Goal: Information Seeking & Learning: Check status

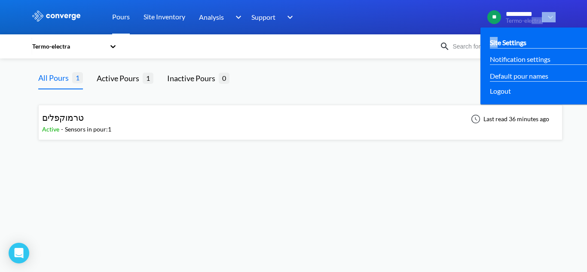
drag, startPoint x: 532, startPoint y: 18, endPoint x: 499, endPoint y: 39, distance: 39.6
click at [499, 27] on div "**********" at bounding box center [517, 17] width 75 height 21
click at [511, 39] on link "Site Settings" at bounding box center [508, 42] width 36 height 11
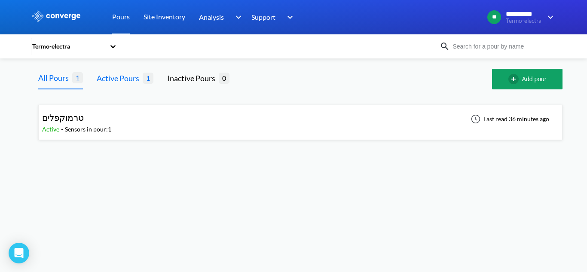
click at [113, 86] on div "Active Pours 1" at bounding box center [125, 79] width 57 height 21
click at [185, 85] on div "Inactive Pours 0" at bounding box center [198, 79] width 62 height 21
click at [116, 84] on div "Active Pours" at bounding box center [120, 78] width 46 height 12
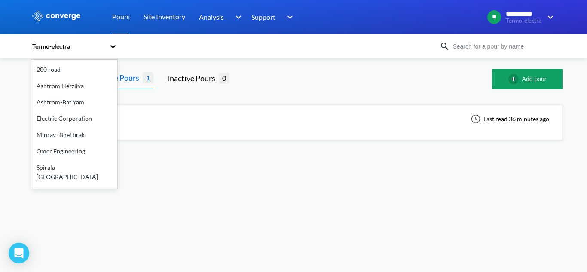
drag, startPoint x: 97, startPoint y: 49, endPoint x: 114, endPoint y: 51, distance: 17.8
click at [97, 49] on div "Termo-electra" at bounding box center [68, 46] width 74 height 9
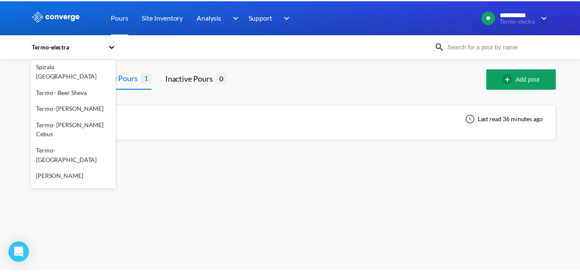
scroll to position [91, 0]
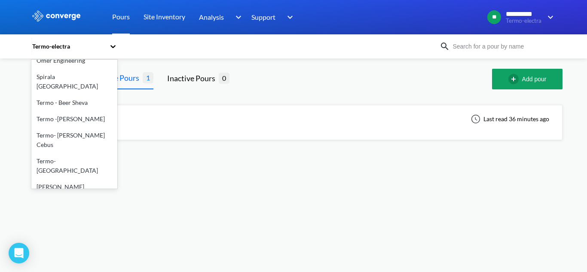
click at [65, 72] on div "Spirala [GEOGRAPHIC_DATA]" at bounding box center [74, 82] width 86 height 26
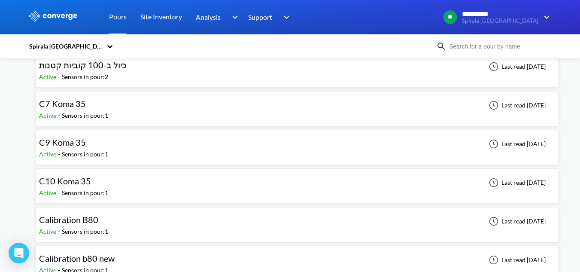
scroll to position [51, 0]
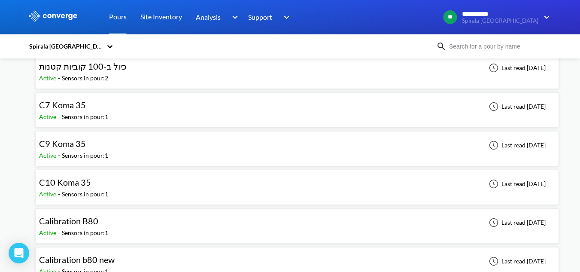
click at [78, 146] on span "C9 Koma 35" at bounding box center [62, 143] width 47 height 10
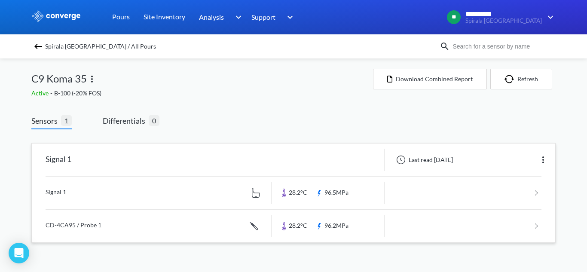
click at [122, 189] on link at bounding box center [294, 192] width 496 height 33
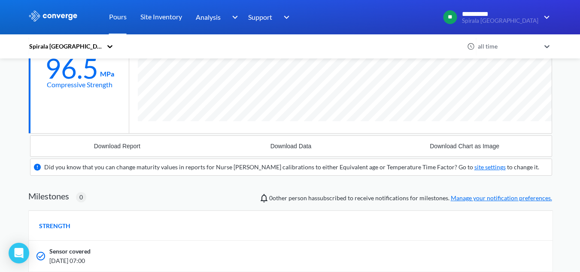
scroll to position [215, 0]
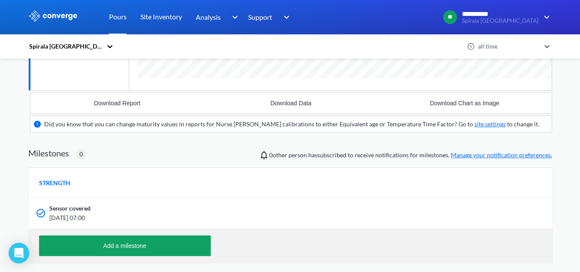
drag, startPoint x: 60, startPoint y: 215, endPoint x: 97, endPoint y: 216, distance: 37.8
click at [97, 216] on span "[DATE] 07:00" at bounding box center [243, 217] width 389 height 9
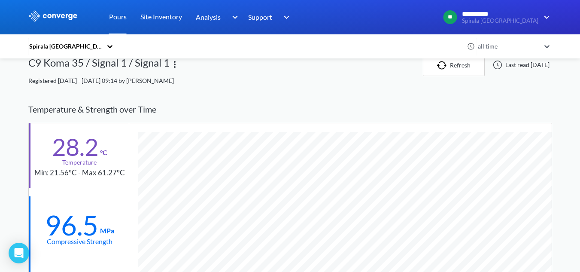
scroll to position [0, 0]
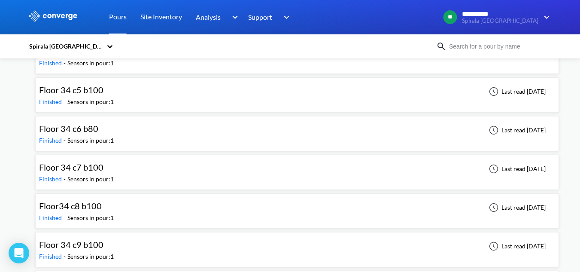
scroll to position [3049, 0]
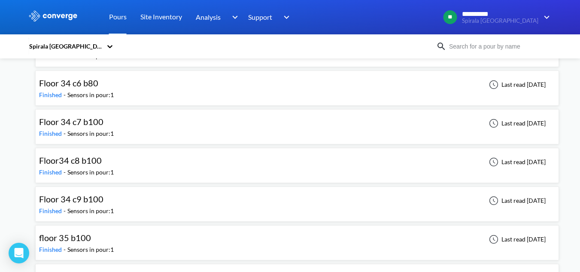
click at [115, 242] on div "floor 35 b100 Finished - Sensors in pour: 1 Last read [DATE]" at bounding box center [297, 242] width 516 height 27
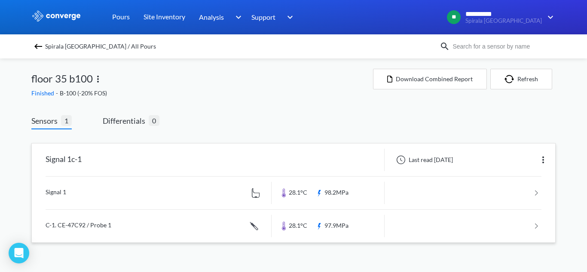
click at [144, 198] on link at bounding box center [294, 192] width 496 height 33
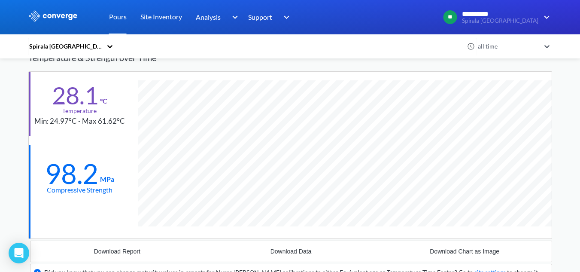
scroll to position [43, 0]
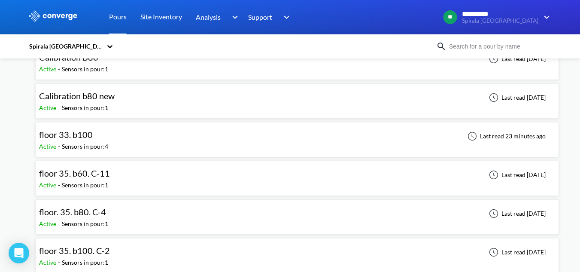
scroll to position [258, 0]
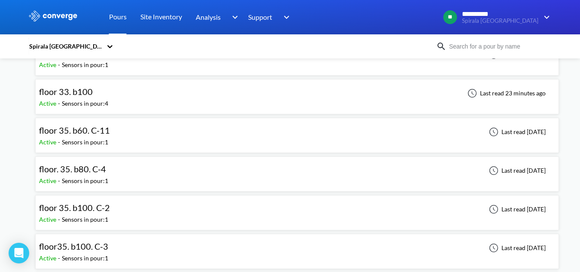
click at [112, 210] on div "floor 35. b100. C-2" at bounding box center [76, 207] width 75 height 13
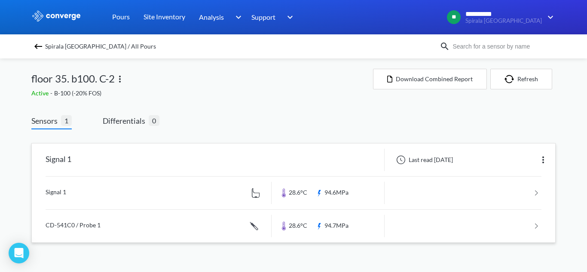
click at [115, 195] on link at bounding box center [294, 192] width 496 height 33
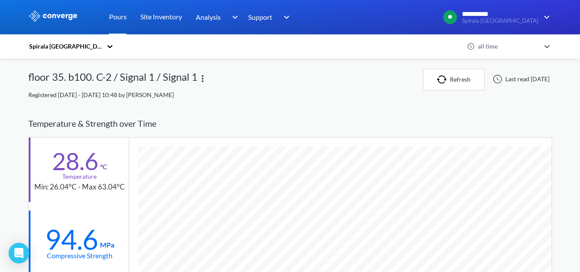
scroll to position [43, 0]
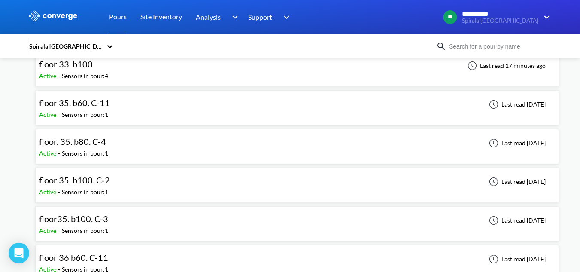
scroll to position [301, 0]
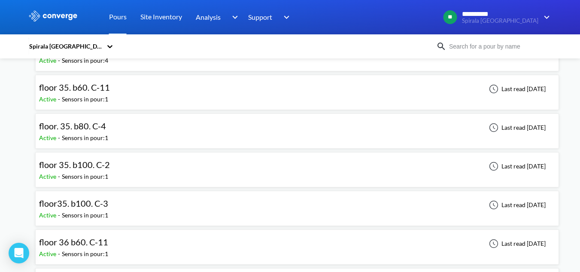
click at [82, 207] on span "floor35. b100. C-3" at bounding box center [73, 203] width 69 height 10
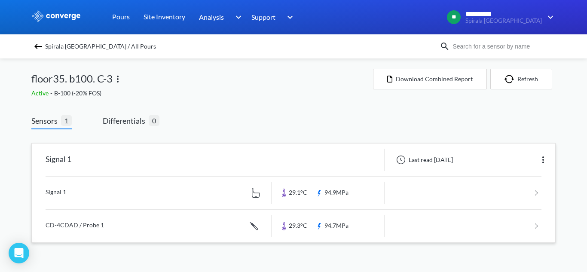
click at [179, 197] on link at bounding box center [294, 192] width 496 height 33
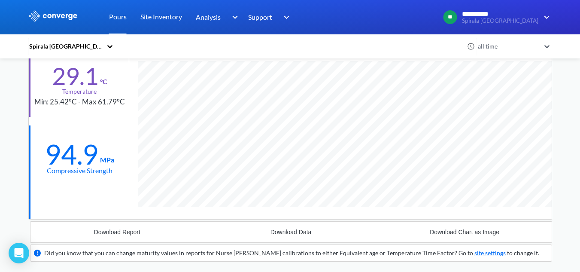
scroll to position [129, 0]
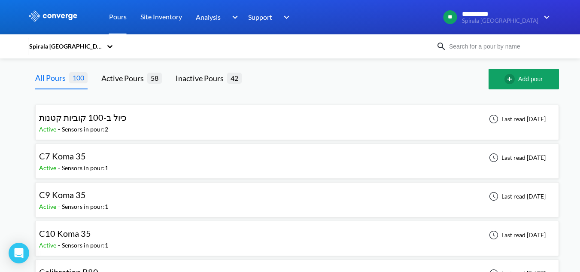
click at [77, 155] on span "C7 Koma 35" at bounding box center [62, 156] width 47 height 10
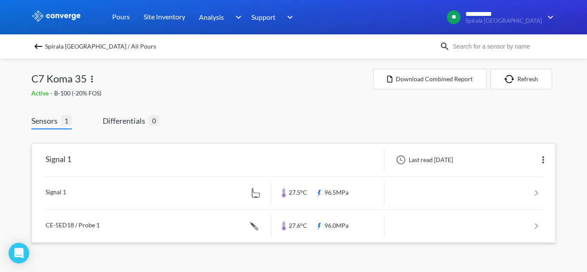
click at [108, 185] on link at bounding box center [294, 192] width 496 height 33
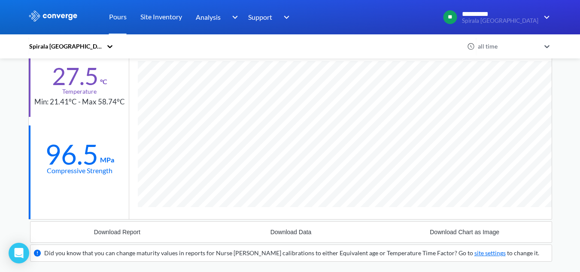
scroll to position [541, 524]
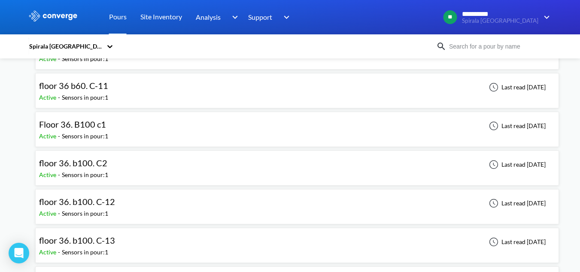
scroll to position [472, 0]
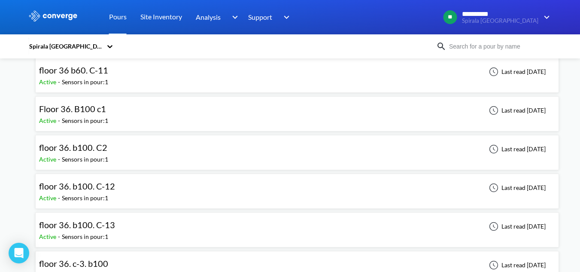
click at [134, 198] on div "floor 36. b100. C-12 Active - Sensors in pour: 1 Last read [DATE]" at bounding box center [297, 190] width 516 height 27
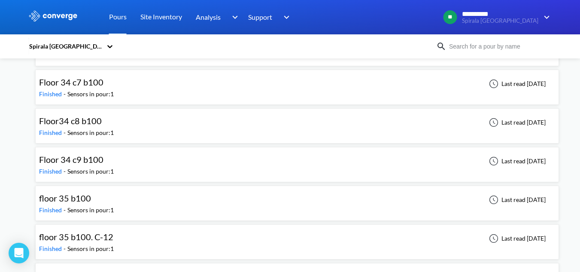
scroll to position [3092, 0]
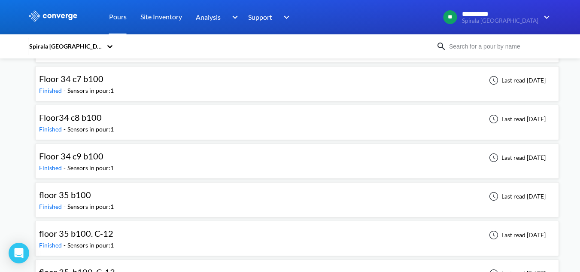
click at [141, 229] on div "floor 35 b100. C-12 Finished - Sensors in pour: 1 Last read [DATE]" at bounding box center [297, 238] width 516 height 27
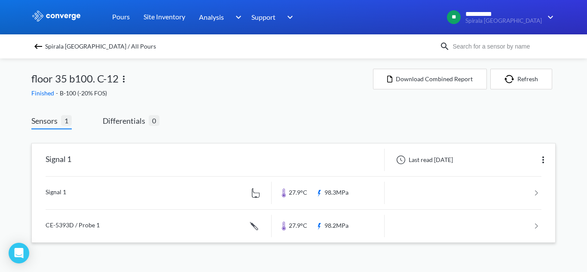
click at [131, 201] on link at bounding box center [294, 192] width 496 height 33
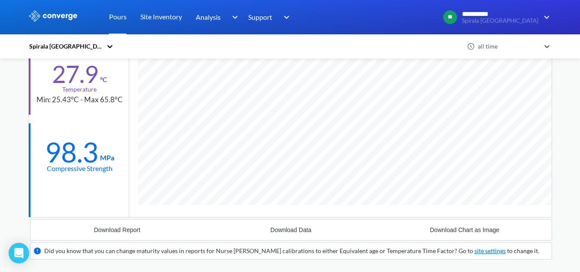
scroll to position [86, 0]
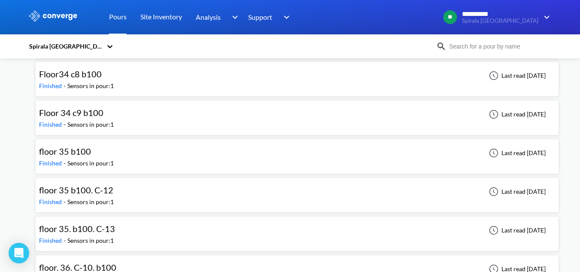
scroll to position [3178, 0]
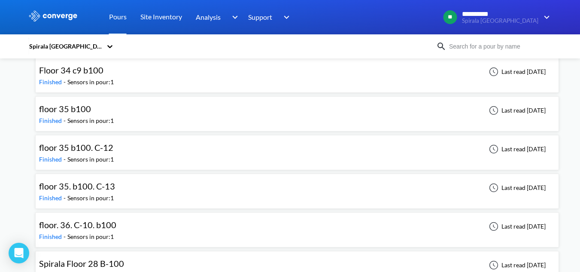
click at [97, 189] on span "floor 35. b100. C-13" at bounding box center [77, 186] width 76 height 10
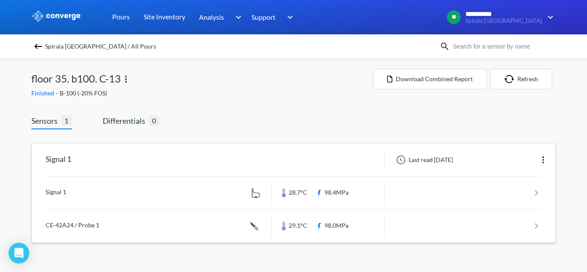
click at [90, 183] on link at bounding box center [294, 192] width 496 height 33
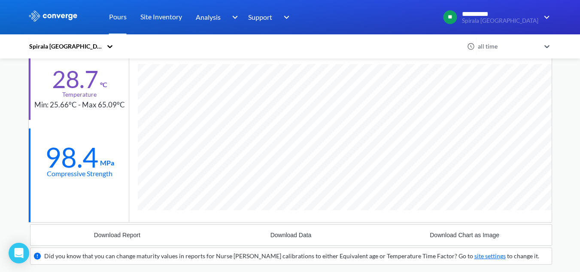
scroll to position [40, 0]
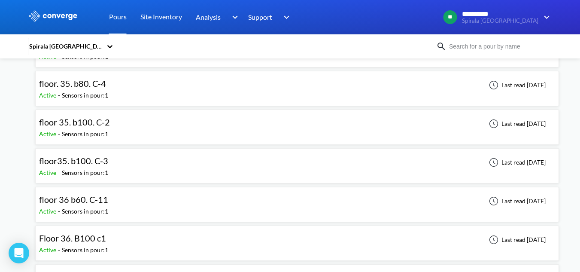
scroll to position [344, 0]
click at [91, 239] on span "Floor 36. B100 c1" at bounding box center [72, 237] width 67 height 10
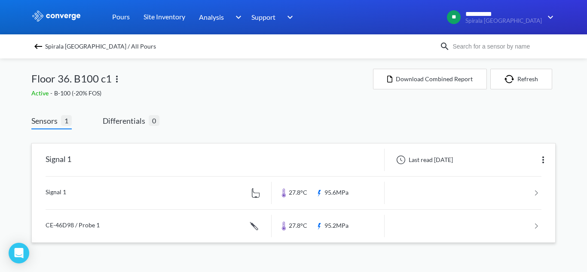
click at [163, 197] on link at bounding box center [294, 192] width 496 height 33
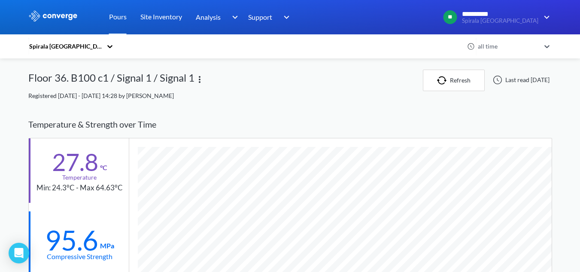
scroll to position [43, 0]
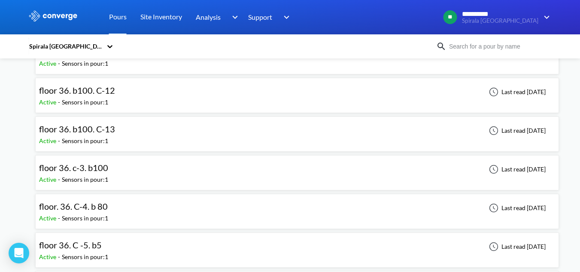
scroll to position [566, 0]
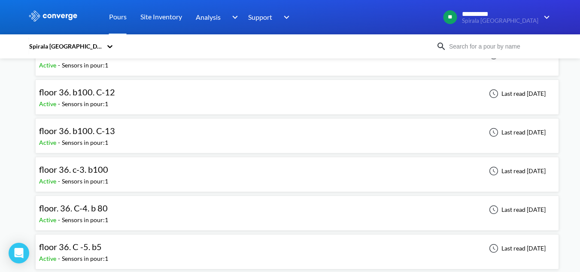
click at [143, 104] on div "floor 36. b100. C-12 Active - Sensors in pour: 1 Last read [DATE]" at bounding box center [297, 96] width 516 height 27
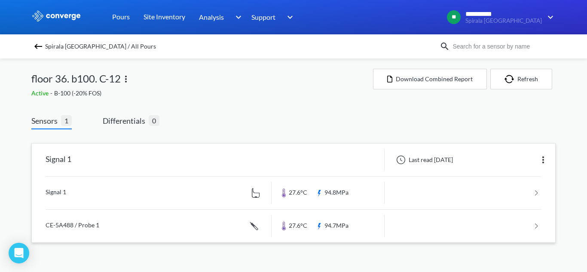
click at [109, 188] on link at bounding box center [294, 192] width 496 height 33
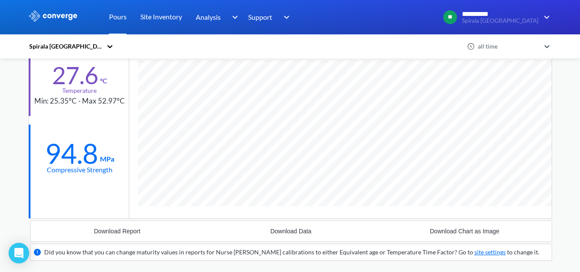
scroll to position [86, 0]
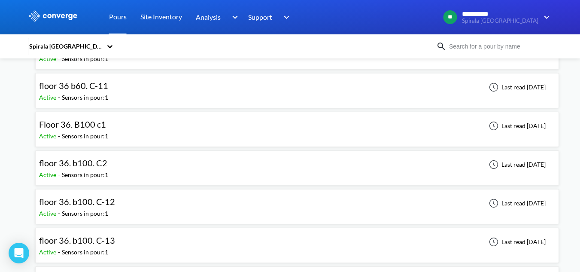
scroll to position [472, 0]
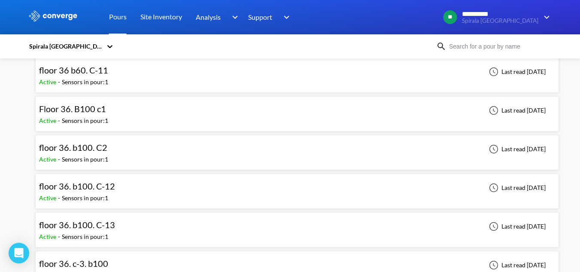
click at [116, 228] on div "floor 36. b100. C-13" at bounding box center [79, 224] width 80 height 13
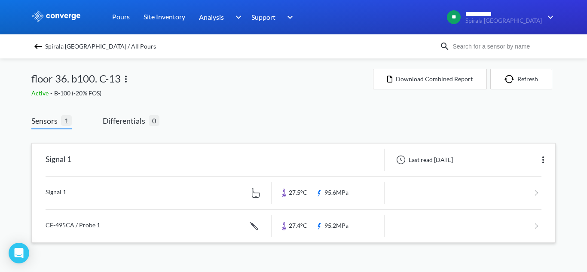
click at [112, 199] on link at bounding box center [294, 192] width 496 height 33
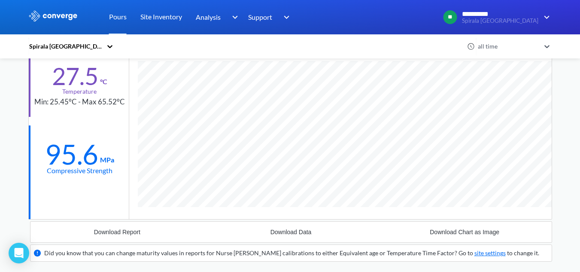
scroll to position [43, 0]
